Goal: Navigation & Orientation: Go to known website

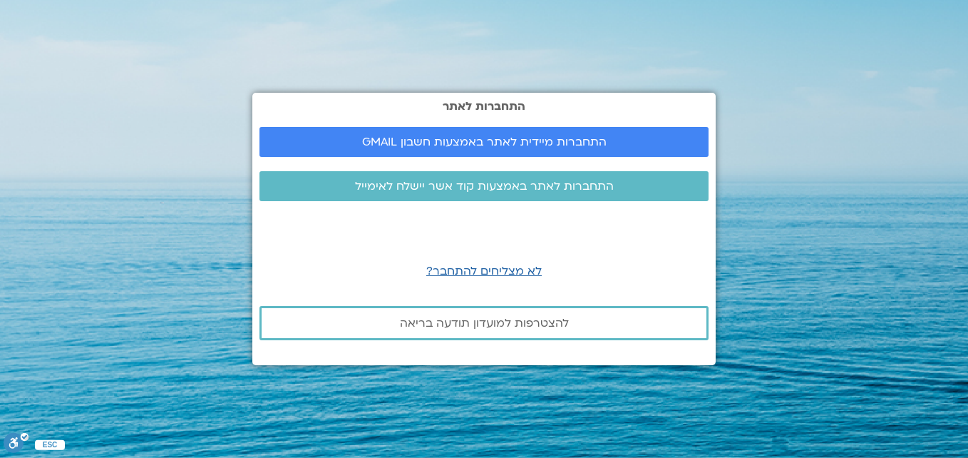
click at [545, 136] on span "התחברות מיידית לאתר באמצעות חשבון GMAIL" at bounding box center [484, 141] width 244 height 13
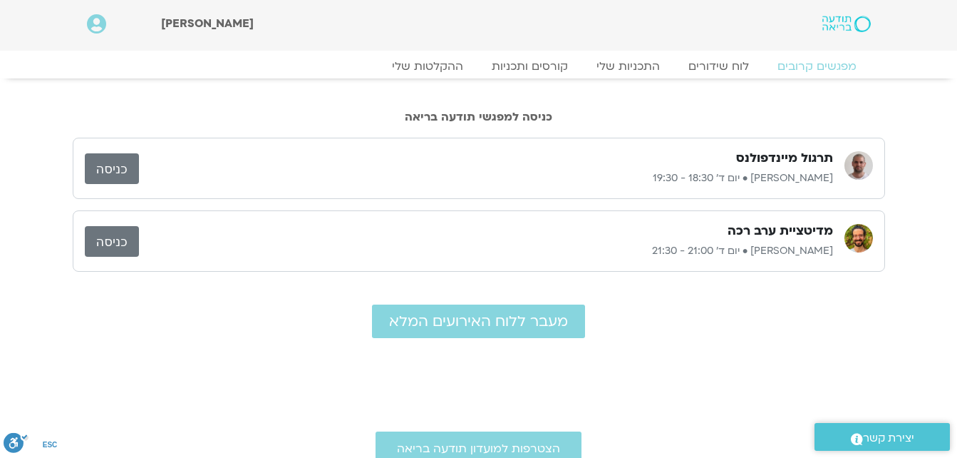
click at [125, 165] on link "כניסה" at bounding box center [112, 168] width 54 height 31
click at [115, 170] on link "כניסה" at bounding box center [112, 168] width 54 height 31
